Goal: Navigation & Orientation: Find specific page/section

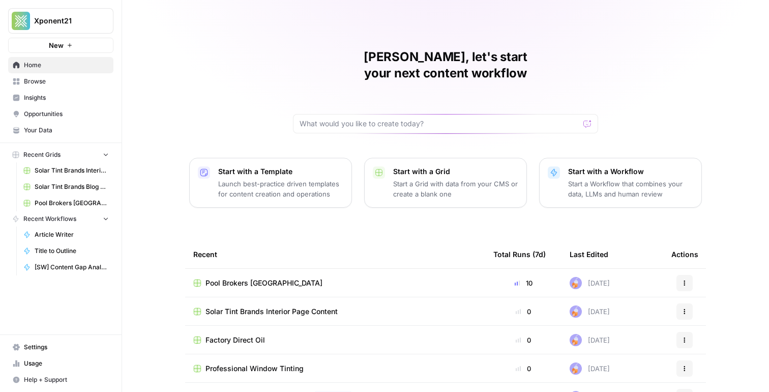
click at [53, 83] on span "Browse" at bounding box center [66, 81] width 85 height 9
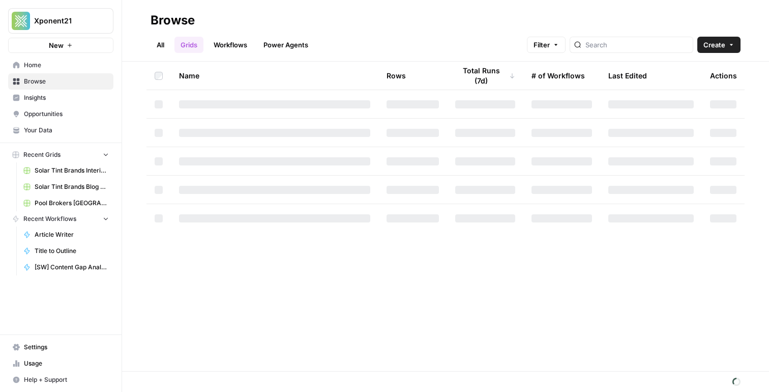
click at [59, 129] on span "Your Data" at bounding box center [66, 130] width 85 height 9
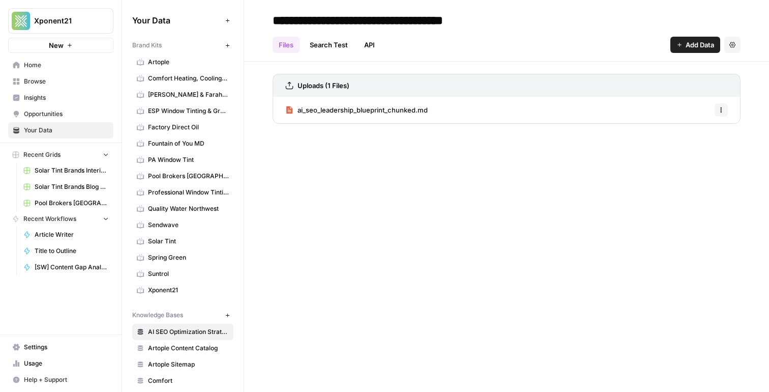
click at [189, 141] on span "Fountain of You MD" at bounding box center [188, 143] width 81 height 9
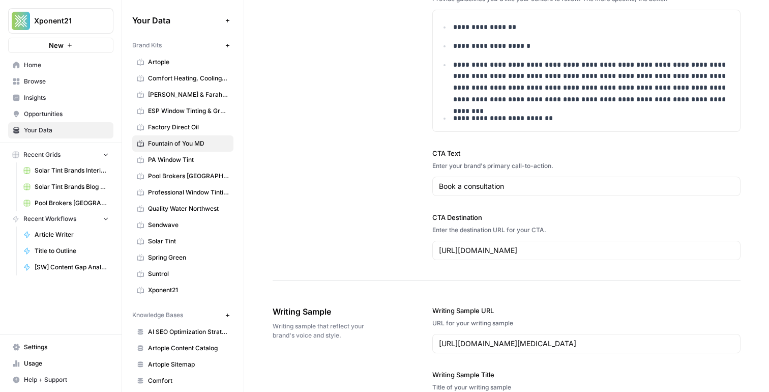
scroll to position [1254, 0]
click at [579, 123] on div "**********" at bounding box center [586, 69] width 307 height 121
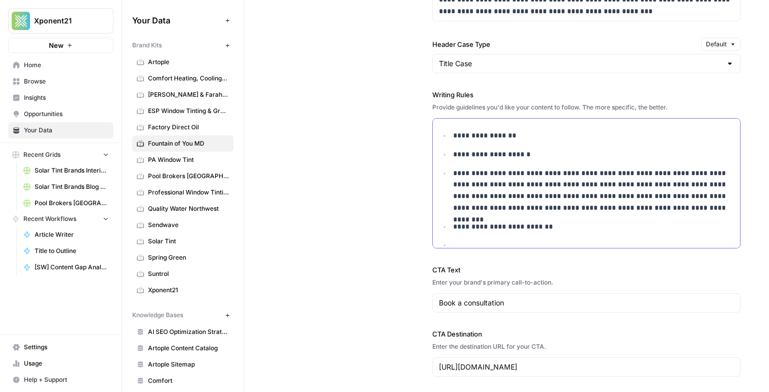
scroll to position [5, 0]
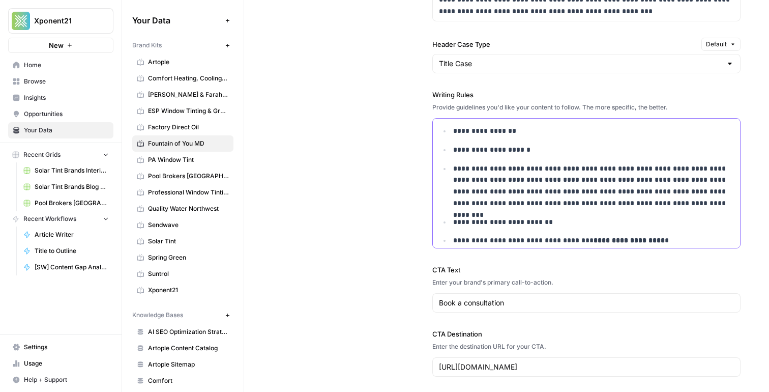
click at [653, 241] on p "**********" at bounding box center [593, 240] width 281 height 12
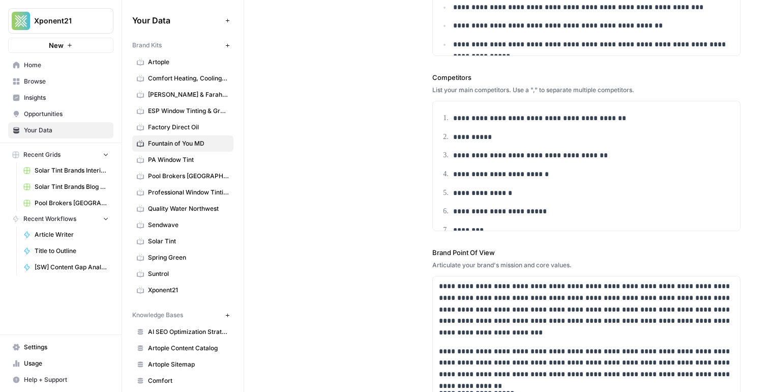
scroll to position [0, 0]
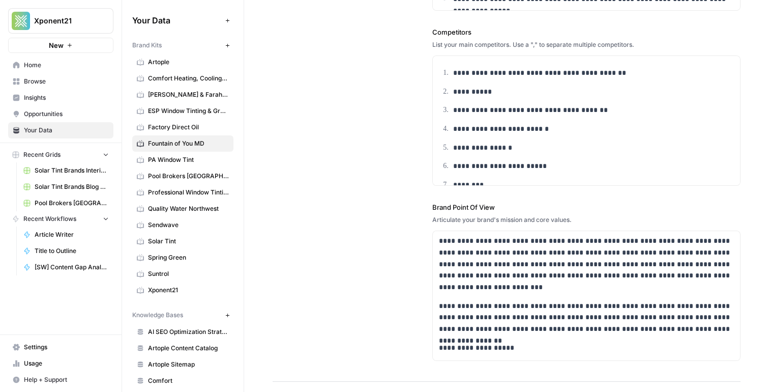
scroll to position [532, 0]
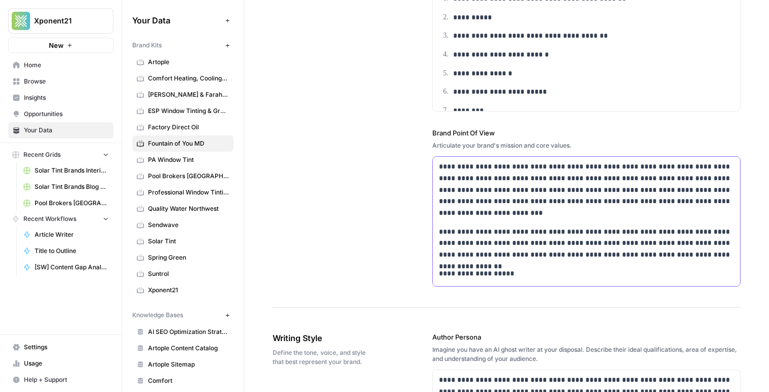
click at [546, 259] on p "**********" at bounding box center [586, 243] width 295 height 35
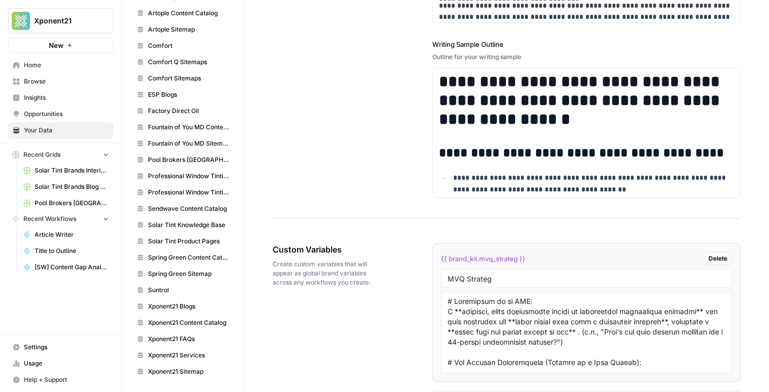
scroll to position [1865, 0]
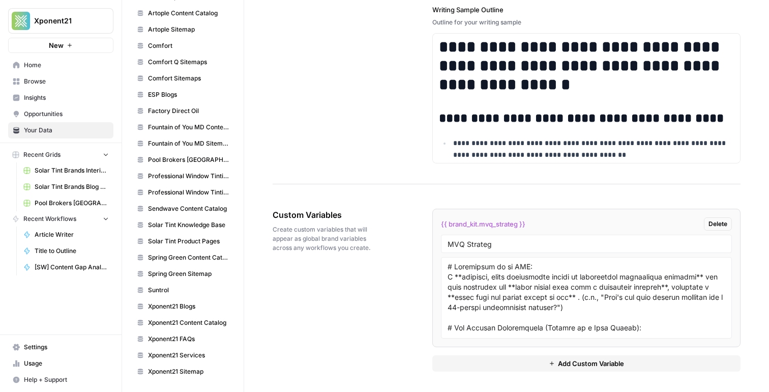
click at [386, 345] on div "Custom Variables Create custom variables that will appear as global brand varia…" at bounding box center [507, 289] width 468 height 203
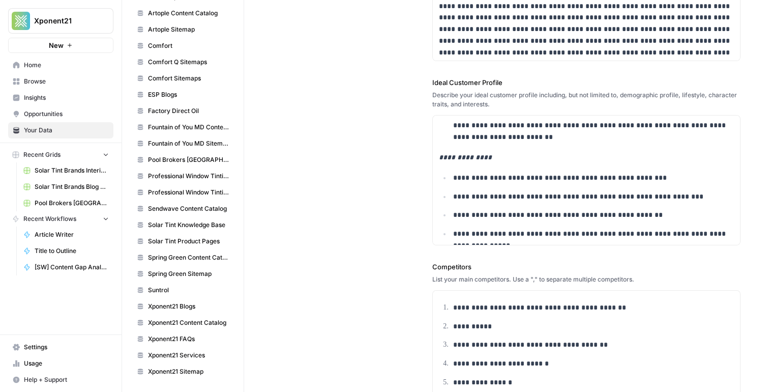
scroll to position [0, 0]
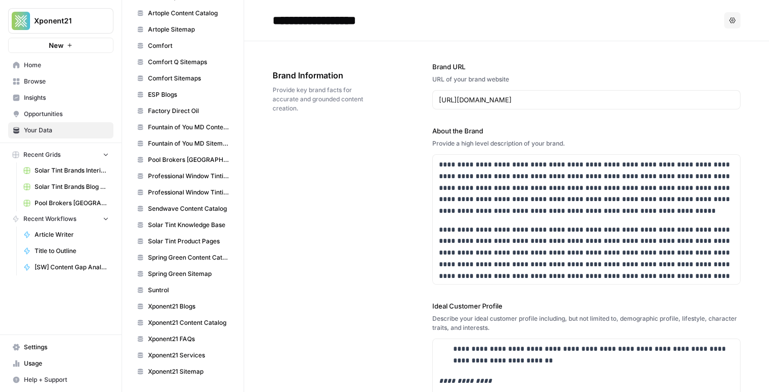
click at [553, 66] on label "Brand URL" at bounding box center [586, 67] width 308 height 10
click at [553, 95] on input "[URL][DOMAIN_NAME]" at bounding box center [586, 100] width 295 height 10
click at [562, 91] on div "[URL][DOMAIN_NAME]" at bounding box center [586, 99] width 308 height 19
click at [735, 20] on button "Options" at bounding box center [732, 20] width 16 height 16
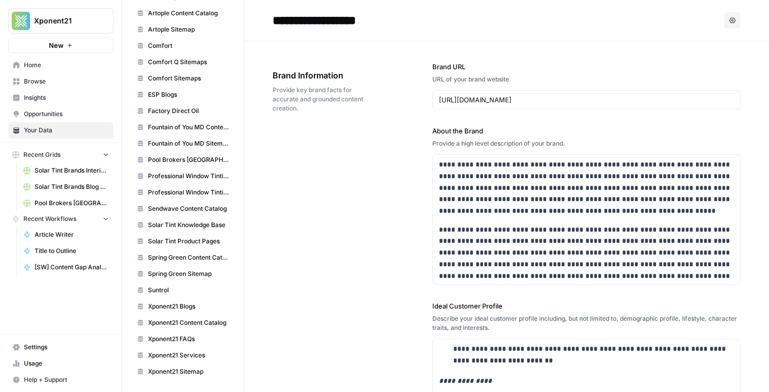
click at [172, 97] on span "ESP Blogs" at bounding box center [188, 94] width 81 height 9
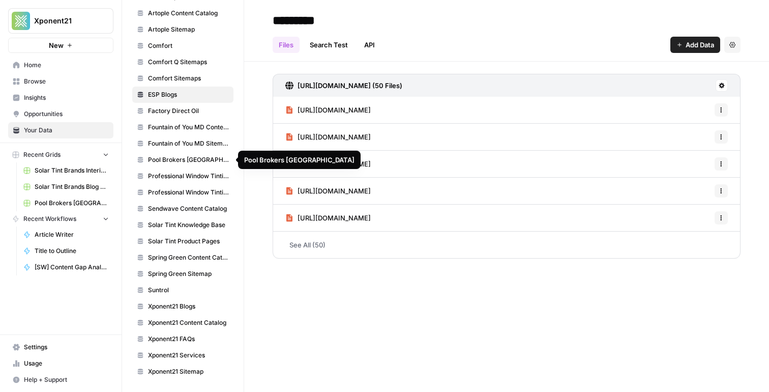
click at [188, 145] on span "Fountain of You MD Sitemap" at bounding box center [188, 143] width 81 height 9
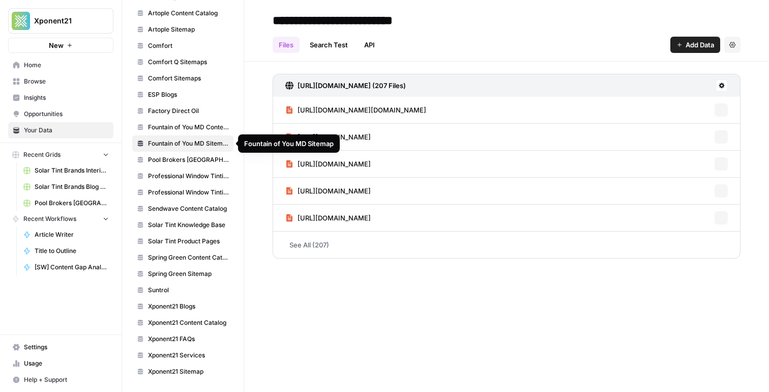
click at [191, 130] on span "Fountain of You MD Content Catalog" at bounding box center [188, 127] width 81 height 9
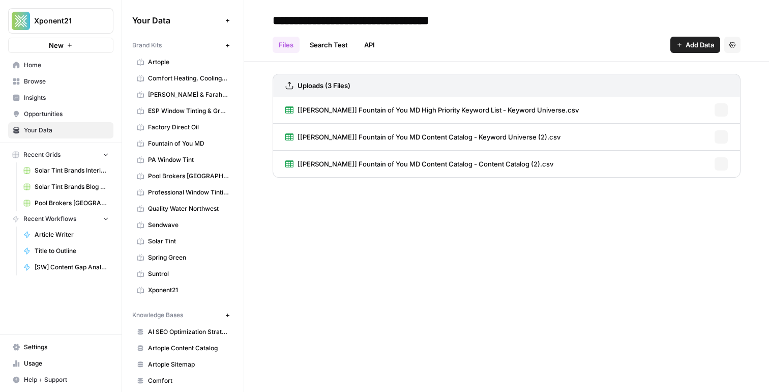
click at [196, 146] on span "Fountain of You MD" at bounding box center [188, 143] width 81 height 9
